Goal: Find specific page/section

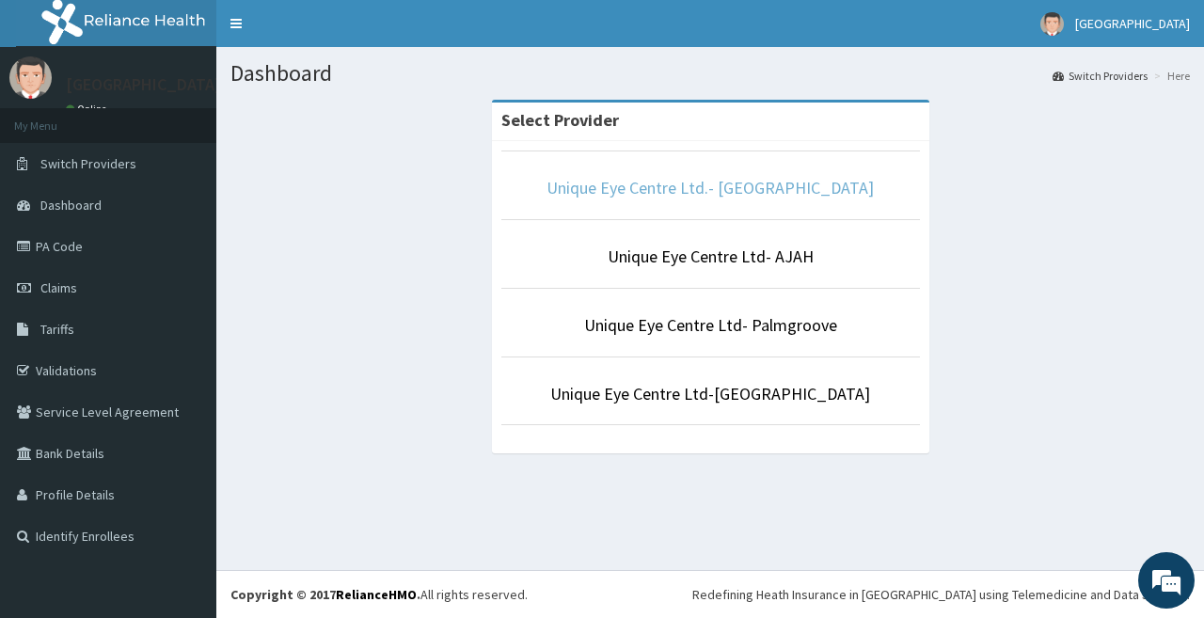
click at [752, 192] on link "Unique Eye Centre Ltd.- [GEOGRAPHIC_DATA]" at bounding box center [709, 188] width 327 height 22
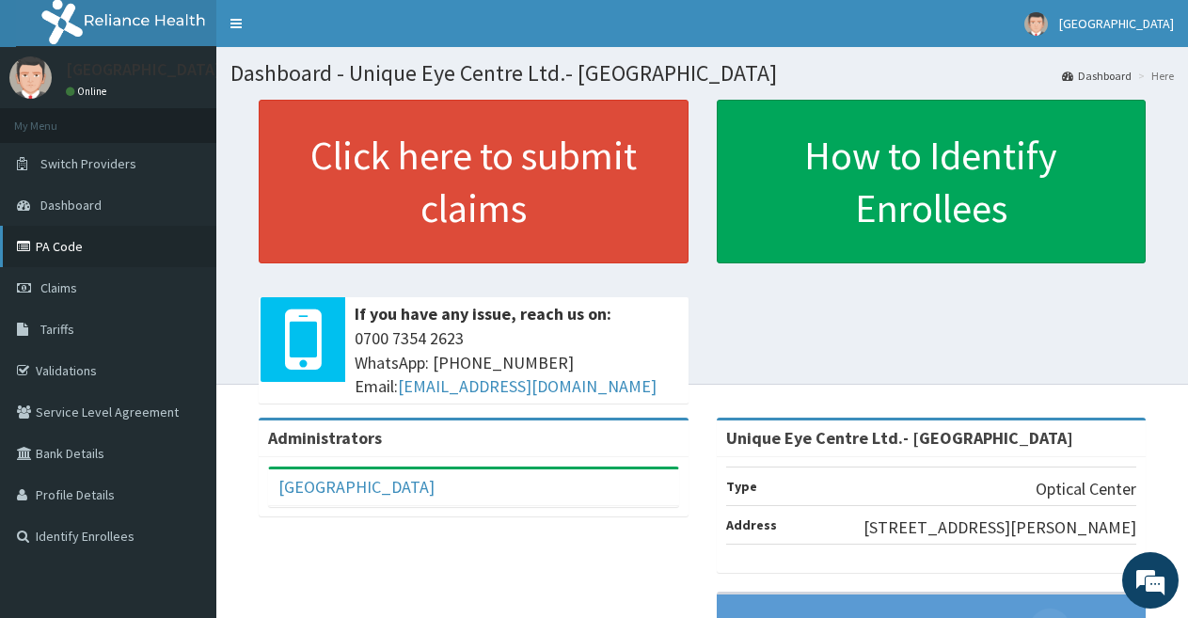
click at [43, 245] on link "PA Code" at bounding box center [108, 246] width 216 height 41
